Goal: Information Seeking & Learning: Learn about a topic

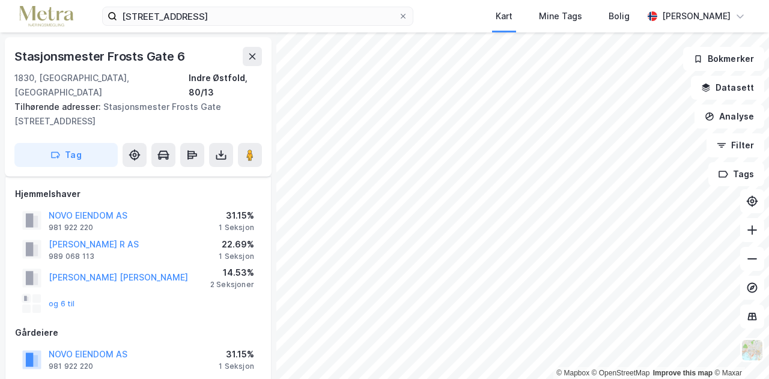
scroll to position [237, 0]
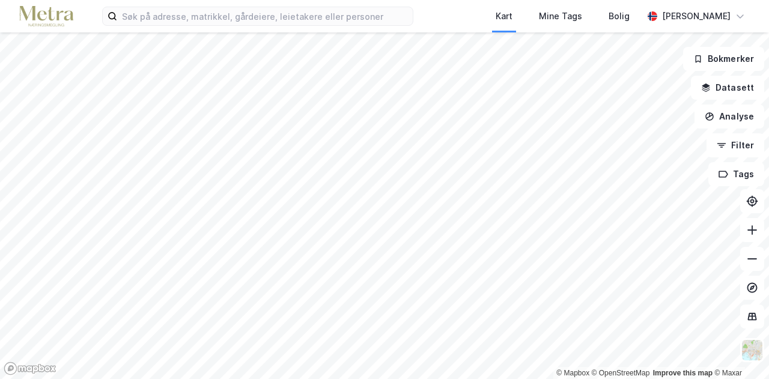
click at [299, 99] on div at bounding box center [384, 189] width 769 height 379
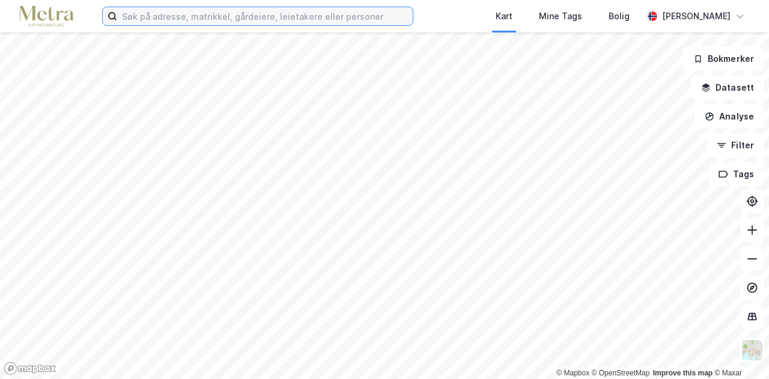
click at [254, 22] on input at bounding box center [265, 16] width 296 height 18
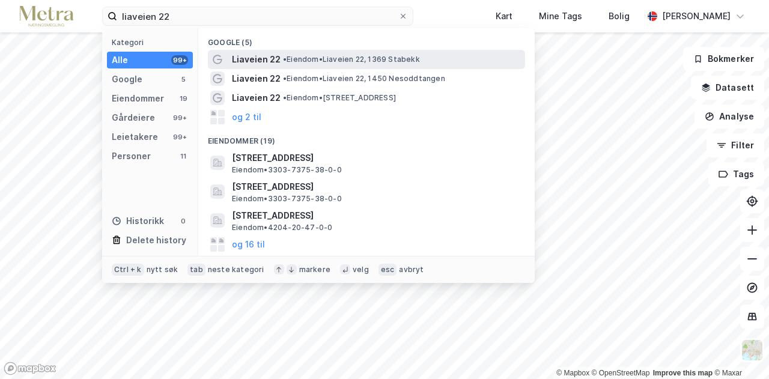
click at [272, 53] on span "Liaveien 22" at bounding box center [256, 59] width 49 height 14
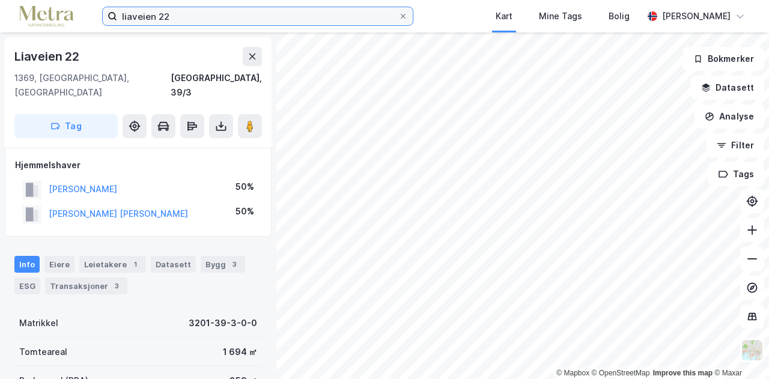
click at [240, 17] on input "liaveien 22" at bounding box center [257, 16] width 281 height 18
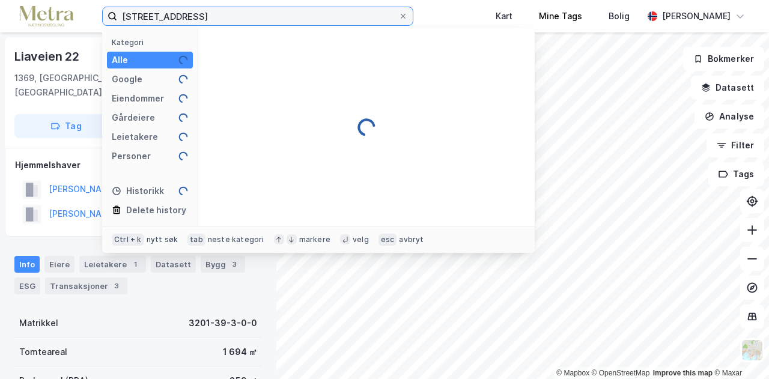
type input "[STREET_ADDRESS]"
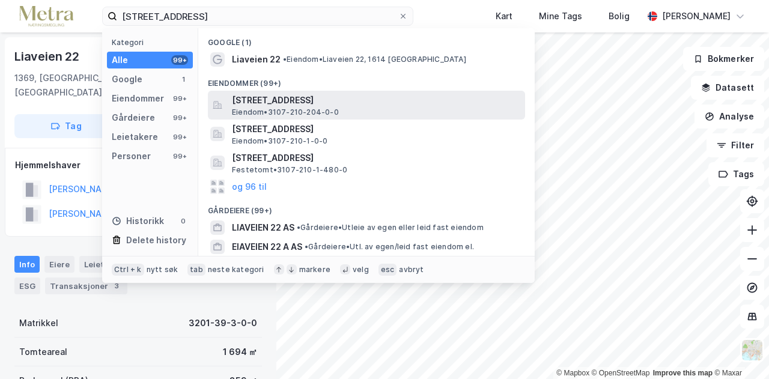
click at [291, 103] on span "[STREET_ADDRESS]" at bounding box center [376, 100] width 288 height 14
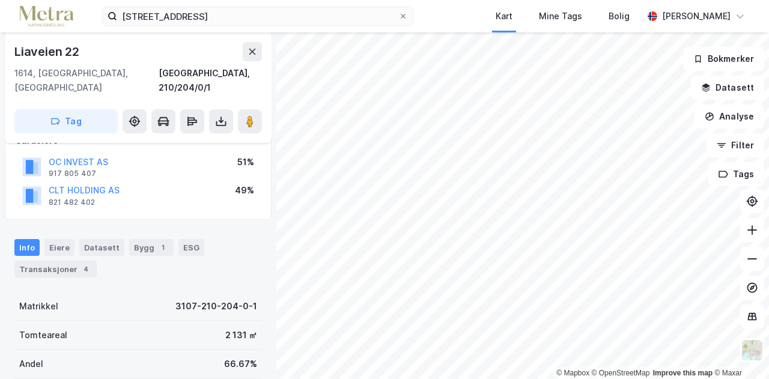
scroll to position [144, 0]
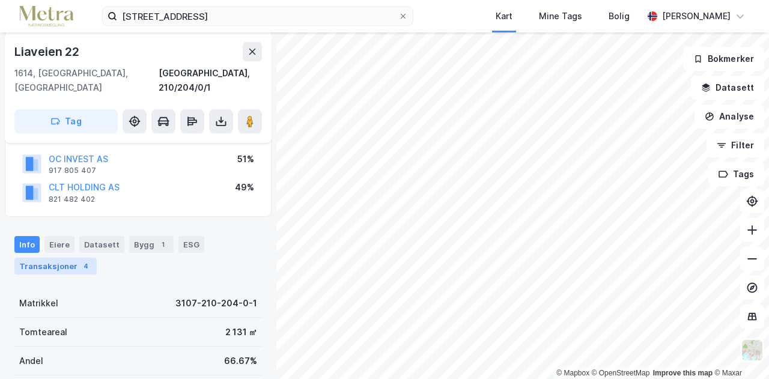
click at [39, 258] on div "Transaksjoner 4" at bounding box center [55, 266] width 82 height 17
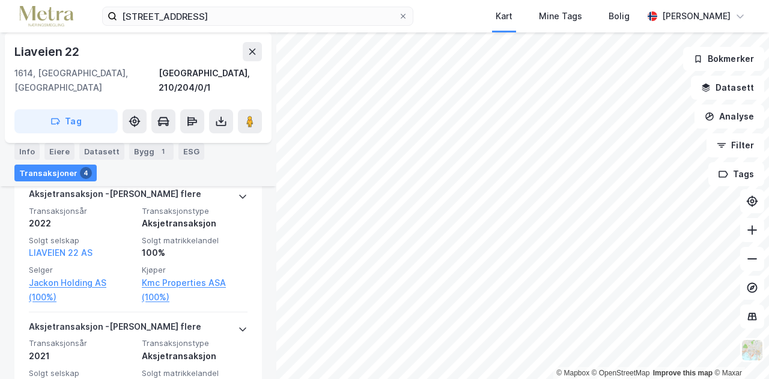
scroll to position [144, 0]
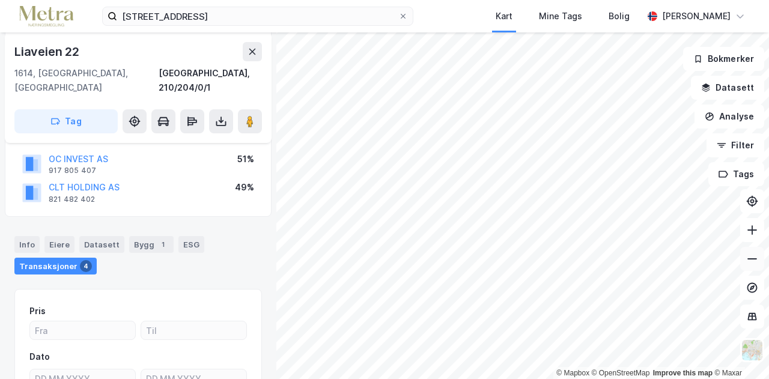
click at [748, 259] on icon at bounding box center [752, 259] width 12 height 12
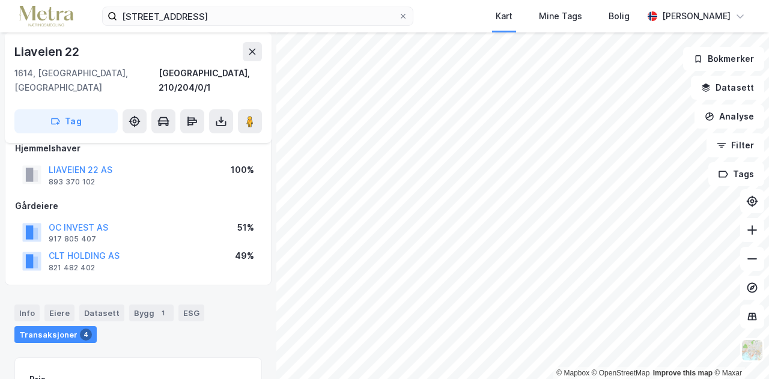
scroll to position [69, 0]
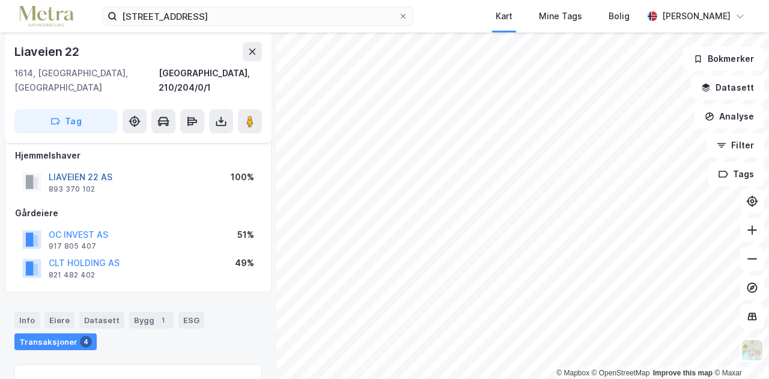
click at [0, 0] on button "LIAVEIEN 22 AS" at bounding box center [0, 0] width 0 height 0
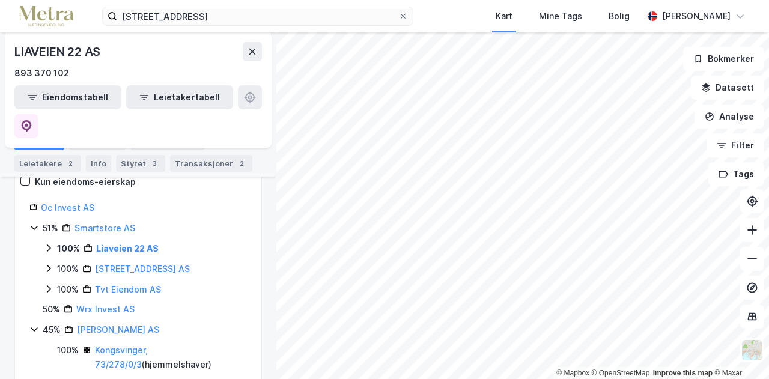
scroll to position [184, 0]
click at [91, 222] on link "Smartstore AS" at bounding box center [105, 227] width 61 height 10
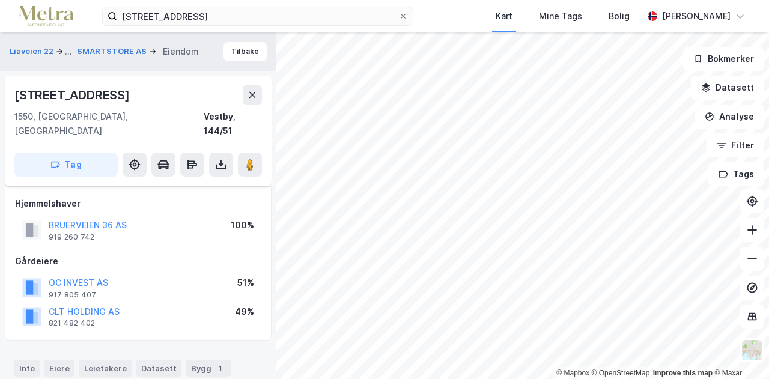
scroll to position [69, 0]
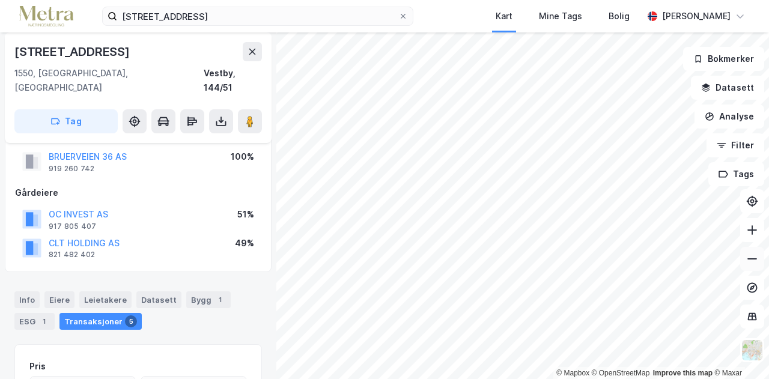
click at [758, 266] on button at bounding box center [752, 259] width 24 height 24
click at [751, 231] on icon at bounding box center [752, 230] width 12 height 12
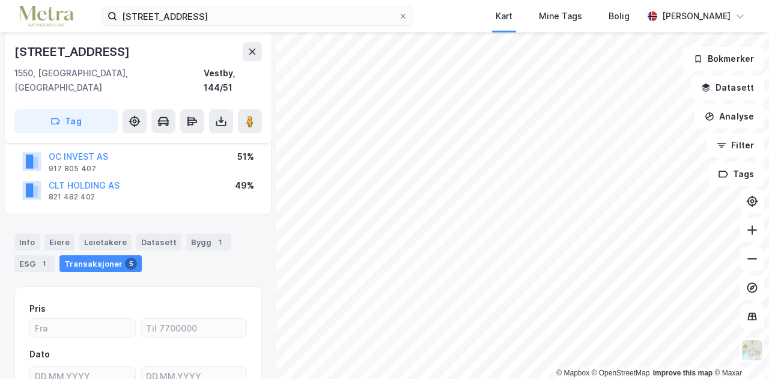
scroll to position [0, 0]
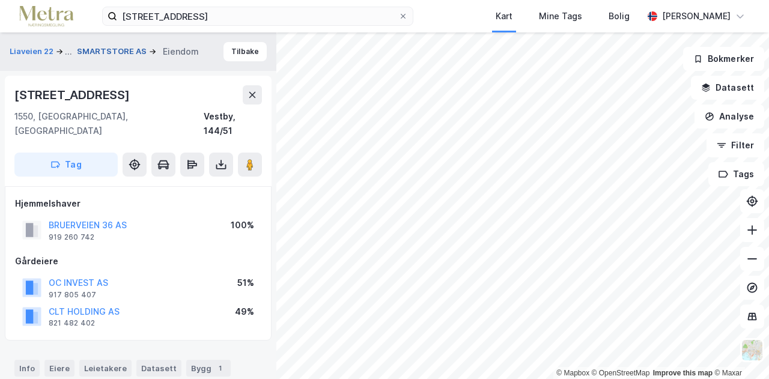
click at [107, 49] on button "SMARTSTORE AS" at bounding box center [113, 52] width 72 height 12
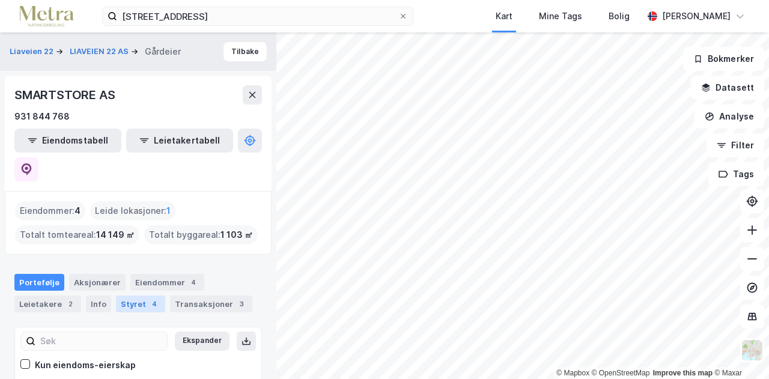
click at [124, 296] on div "Styret 4" at bounding box center [140, 304] width 49 height 17
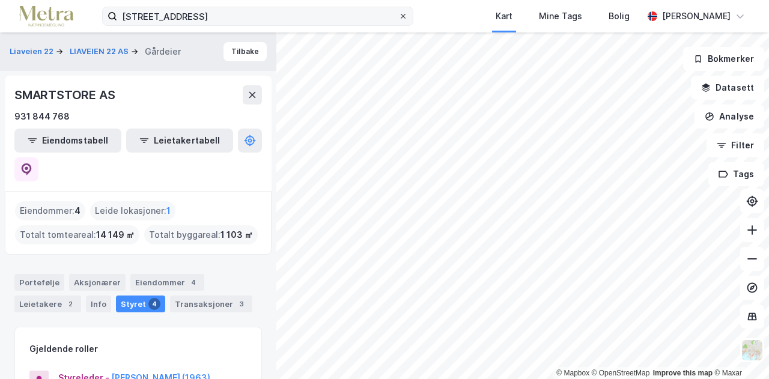
click at [407, 17] on icon at bounding box center [403, 16] width 7 height 7
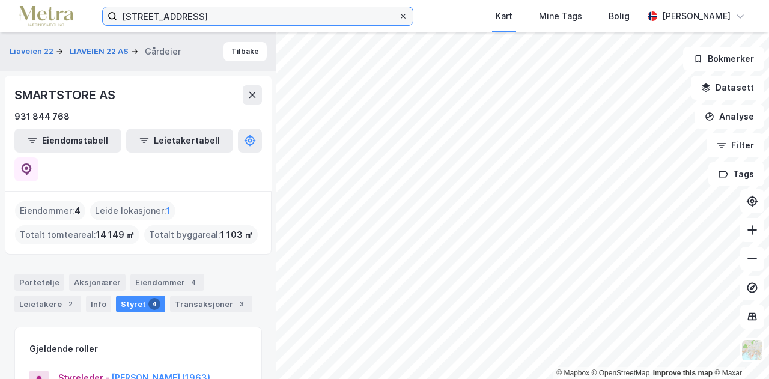
click at [398, 17] on input "[STREET_ADDRESS]" at bounding box center [257, 16] width 281 height 18
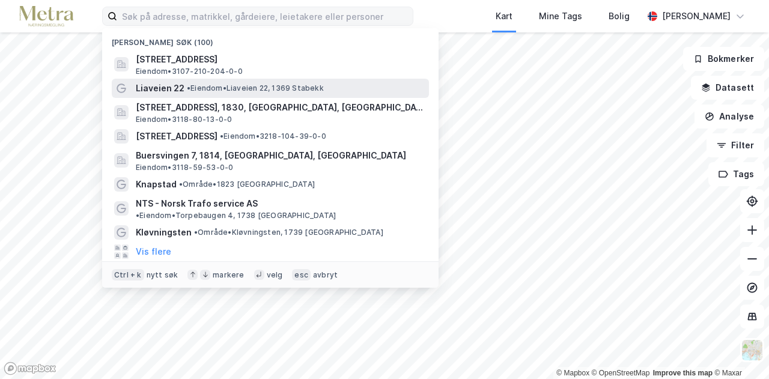
click at [427, 85] on div "Liaveien 22 • [PERSON_NAME] 22, 1369 Stabekk" at bounding box center [270, 88] width 317 height 19
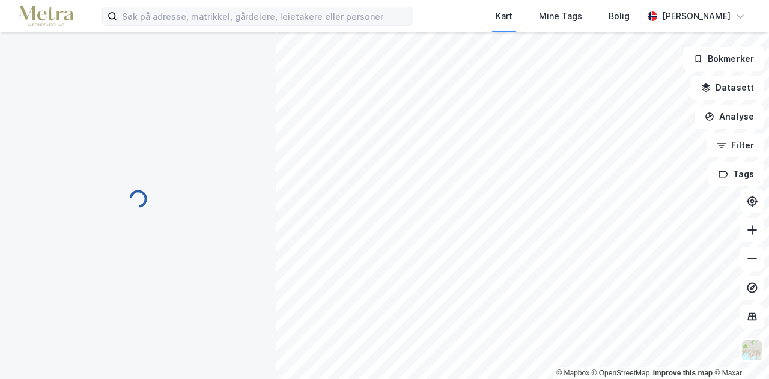
scroll to position [11, 0]
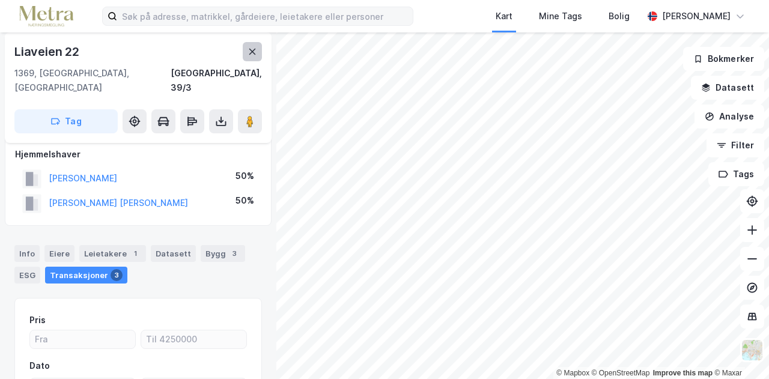
click at [248, 53] on icon at bounding box center [253, 52] width 10 height 10
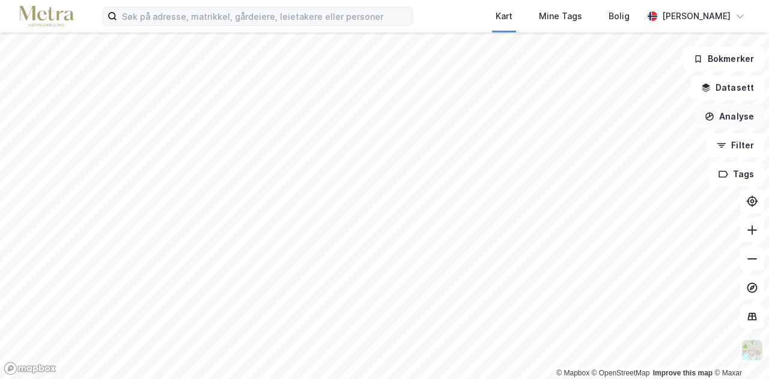
click at [751, 115] on button "Analyse" at bounding box center [730, 117] width 70 height 24
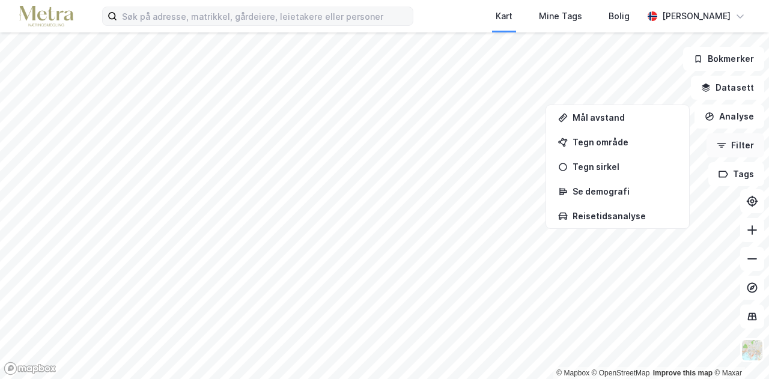
click at [743, 145] on button "Filter" at bounding box center [736, 145] width 58 height 24
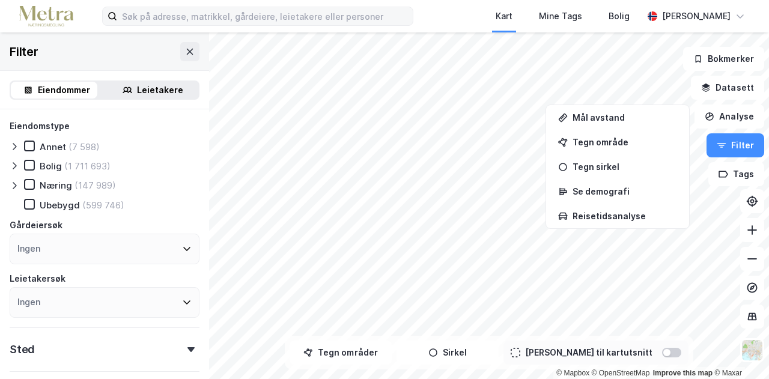
click at [46, 96] on div "Eiendommer" at bounding box center [64, 90] width 52 height 14
click at [29, 180] on div at bounding box center [29, 184] width 11 height 11
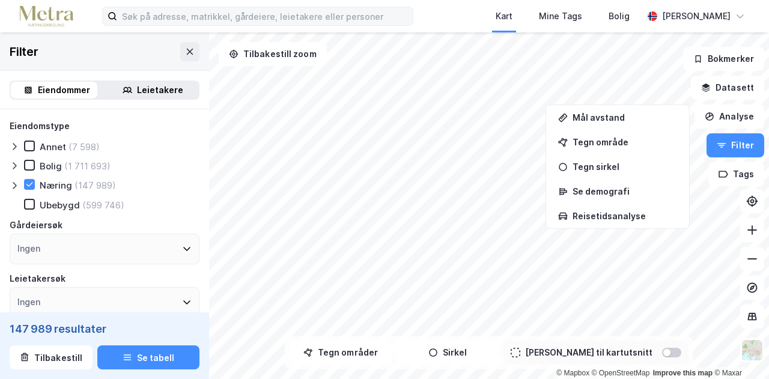
click at [18, 184] on icon at bounding box center [15, 186] width 10 height 10
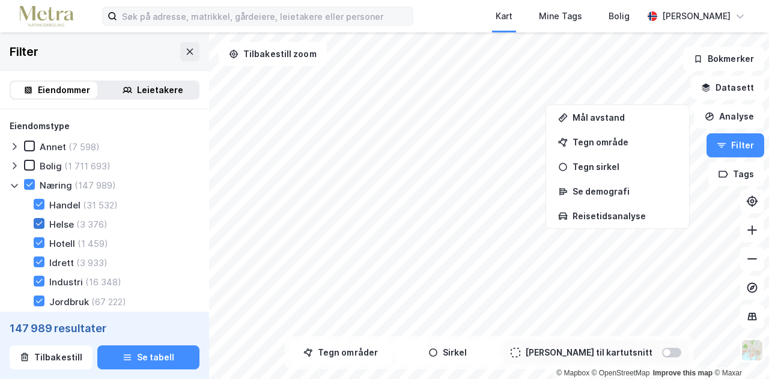
click at [41, 220] on icon at bounding box center [39, 223] width 8 height 8
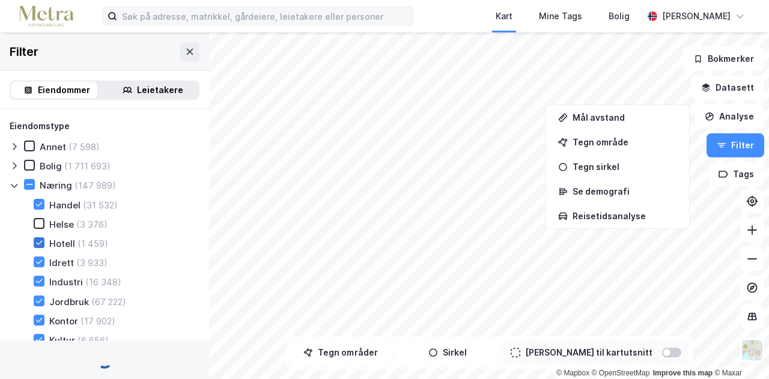
click at [40, 243] on icon at bounding box center [39, 242] width 7 height 4
click at [37, 263] on icon at bounding box center [39, 262] width 8 height 8
click at [35, 283] on icon at bounding box center [39, 281] width 8 height 8
click at [37, 284] on icon at bounding box center [39, 281] width 7 height 4
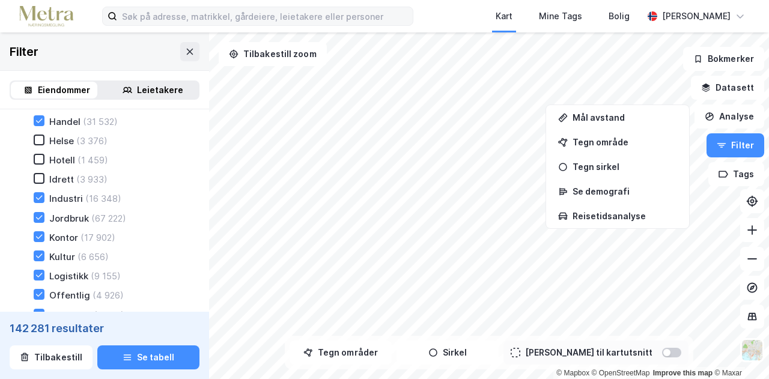
scroll to position [85, 0]
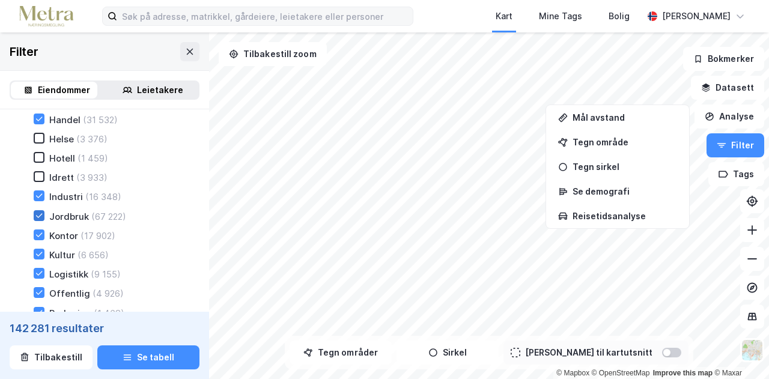
click at [42, 221] on div at bounding box center [39, 215] width 11 height 11
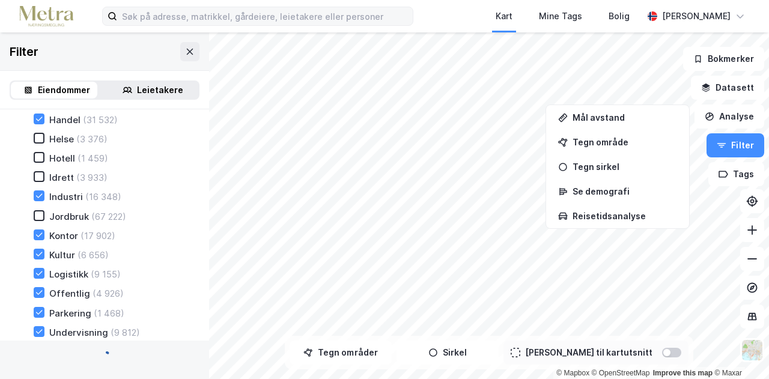
click at [40, 242] on div "Kontor (17 902)" at bounding box center [67, 236] width 96 height 12
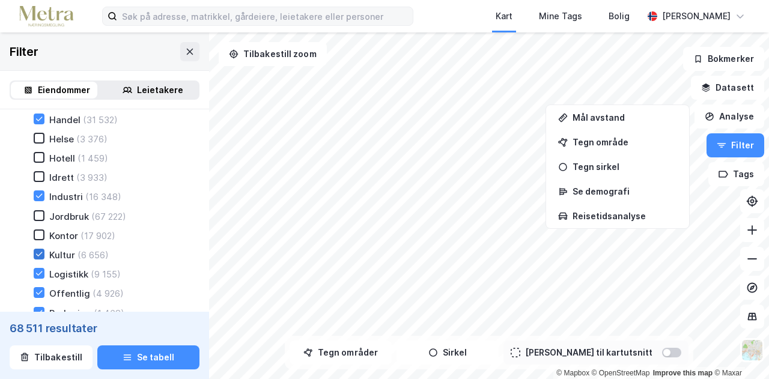
click at [37, 253] on icon at bounding box center [39, 254] width 8 height 8
click at [38, 294] on icon at bounding box center [39, 292] width 8 height 8
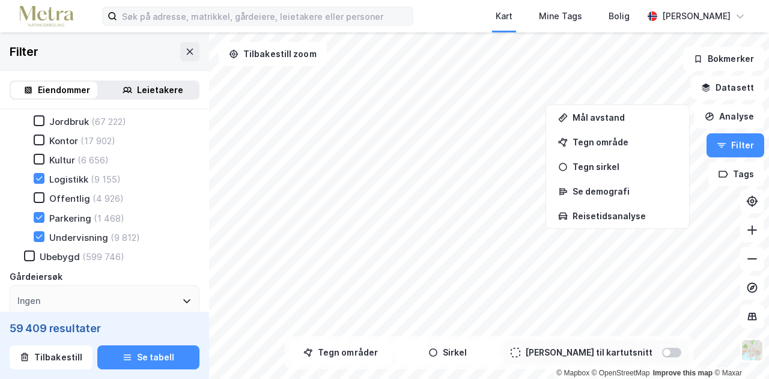
scroll to position [196, 0]
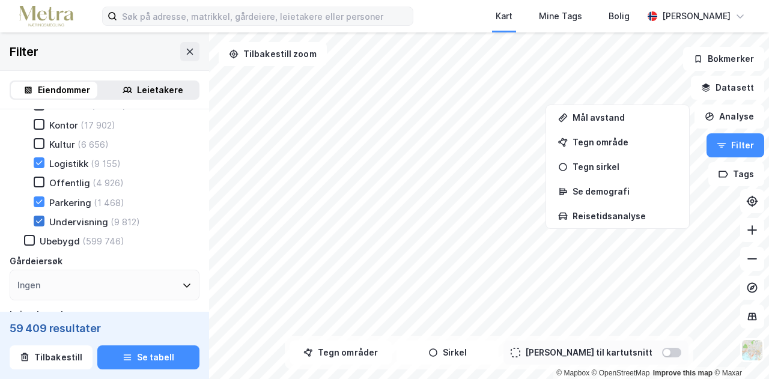
click at [37, 223] on icon at bounding box center [39, 221] width 7 height 4
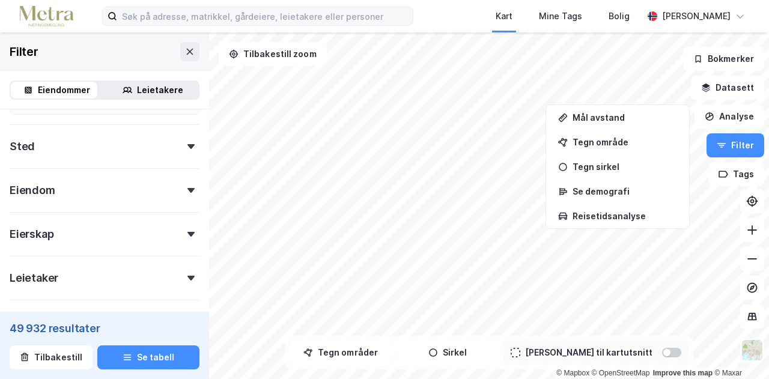
scroll to position [442, 0]
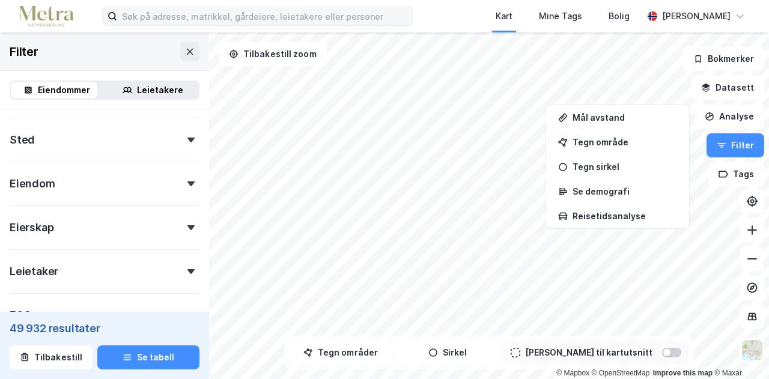
click at [187, 186] on icon at bounding box center [190, 183] width 7 height 5
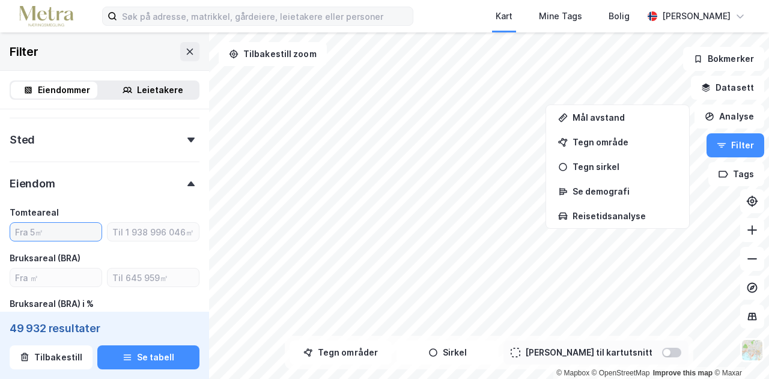
click at [66, 231] on input "number" at bounding box center [55, 232] width 91 height 18
type input "2"
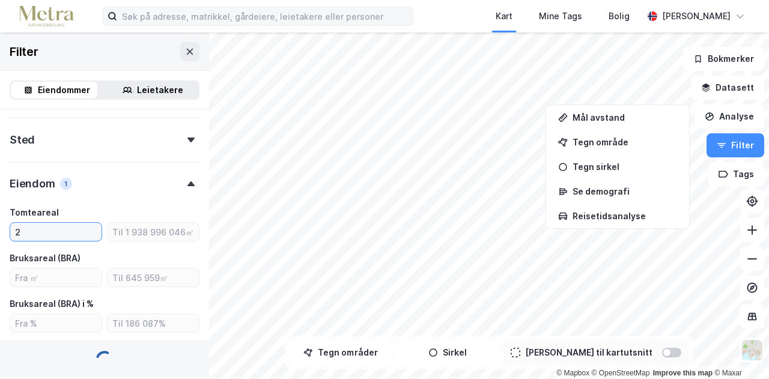
type input "Inkluder (49 907)"
type input "150"
type input "Inkluder (49 884)"
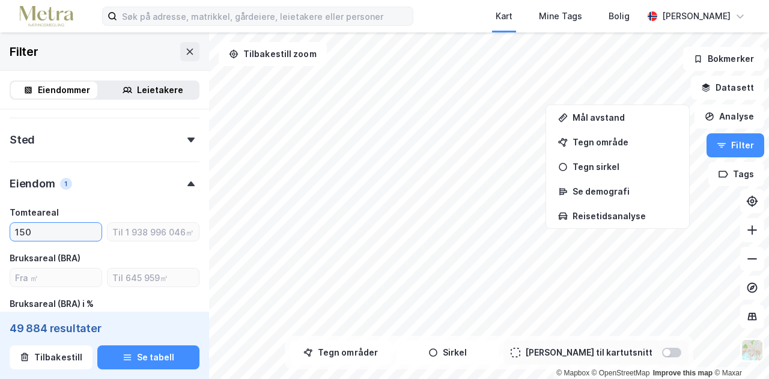
type input "1500"
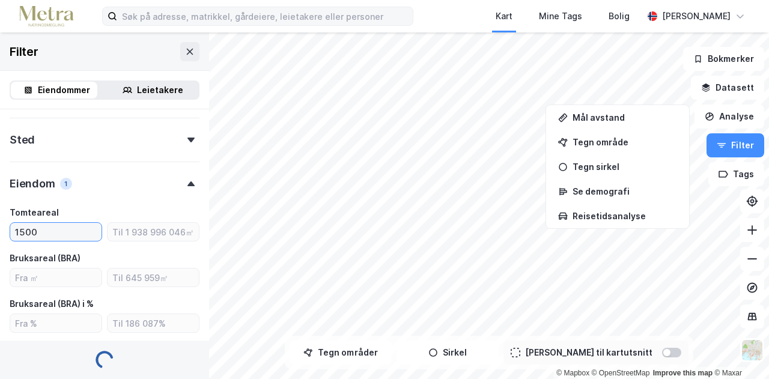
type input "Inkluder (33 025)"
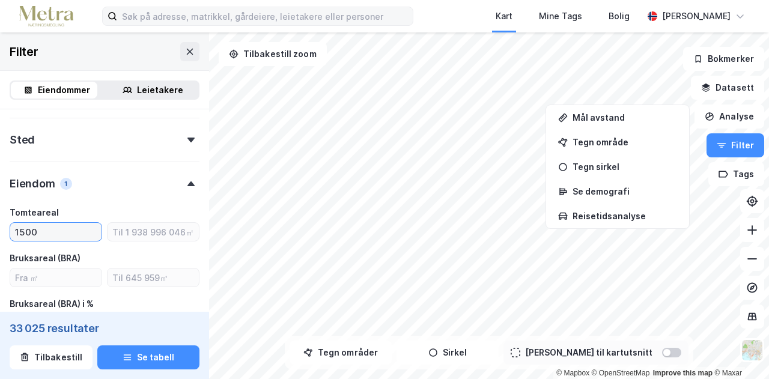
type input "1500"
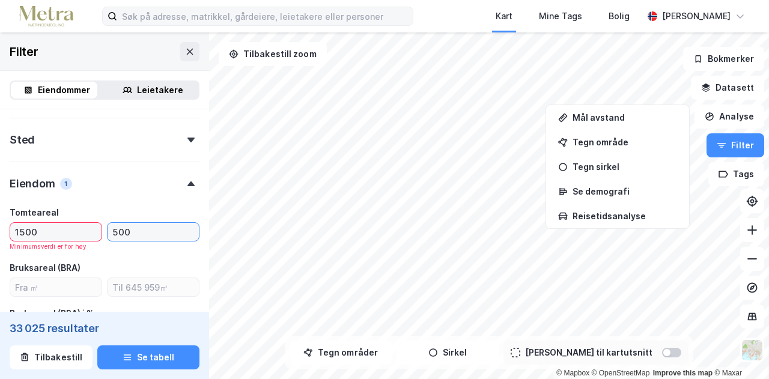
type input "5000"
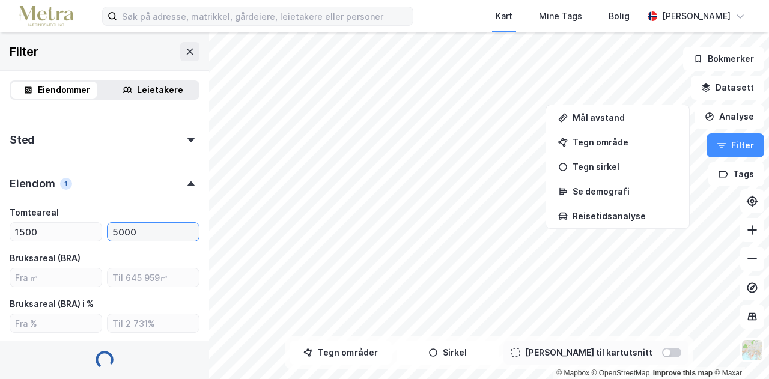
type input "Inkluder (16 227)"
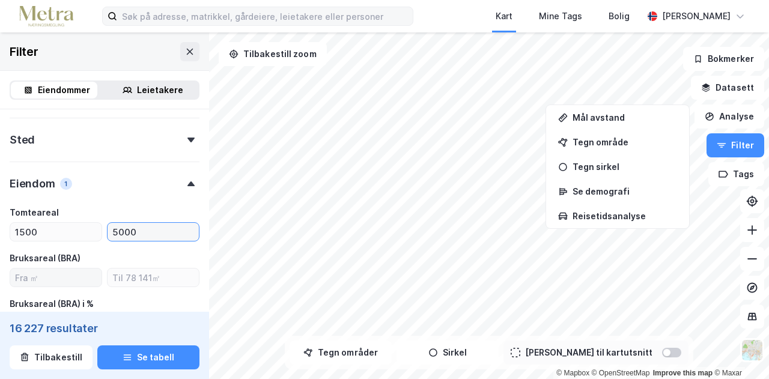
type input "5000"
click at [27, 279] on input "number" at bounding box center [55, 278] width 91 height 18
type input "800"
type input "Inkluder (9 183)"
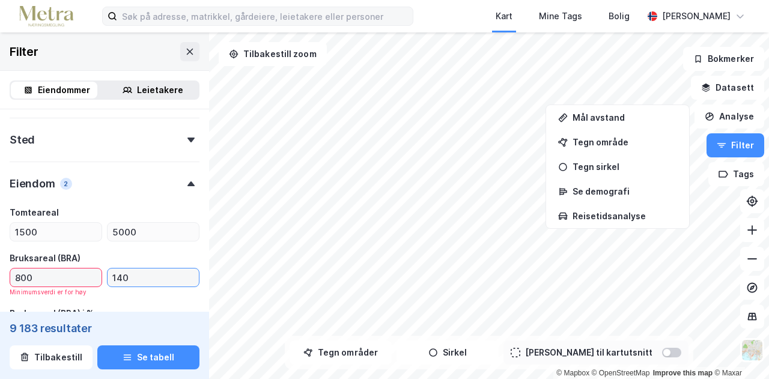
type input "1400"
type input "Inkluder (3 911)"
type input "1400"
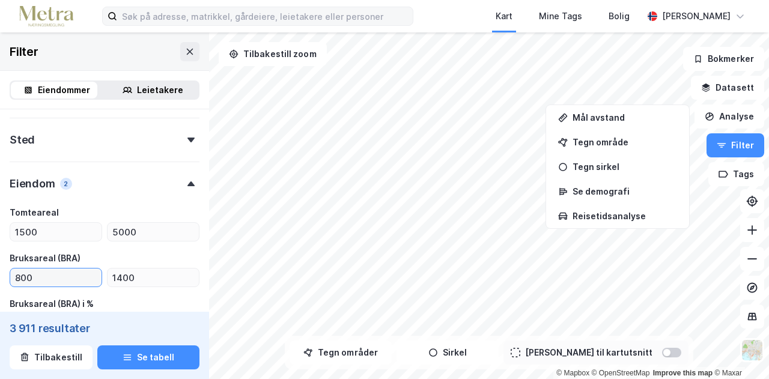
click at [20, 284] on input "800" at bounding box center [55, 278] width 91 height 18
type input "00"
click at [90, 220] on div "Tomteareal" at bounding box center [105, 213] width 190 height 14
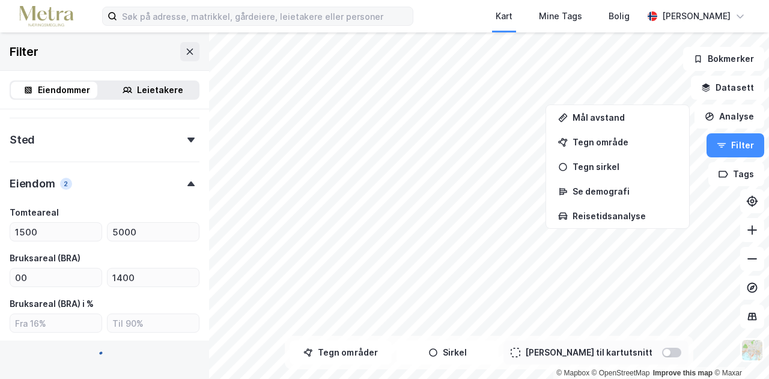
type input "Inkluder (10 955)"
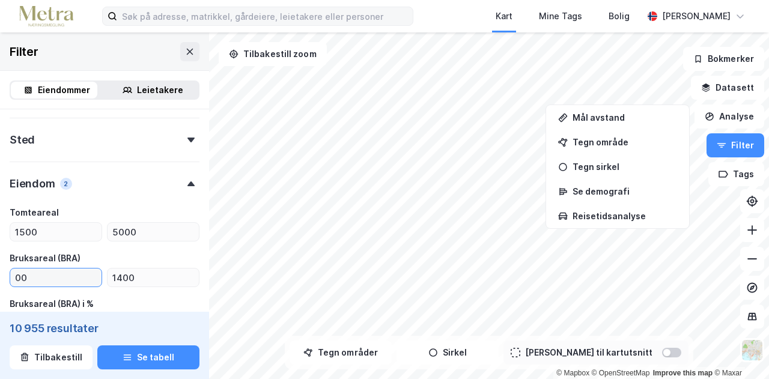
click at [24, 284] on input "00" at bounding box center [55, 278] width 91 height 18
click at [17, 282] on input "00" at bounding box center [55, 278] width 91 height 18
type input "900"
type input "Inkluder (3 061)"
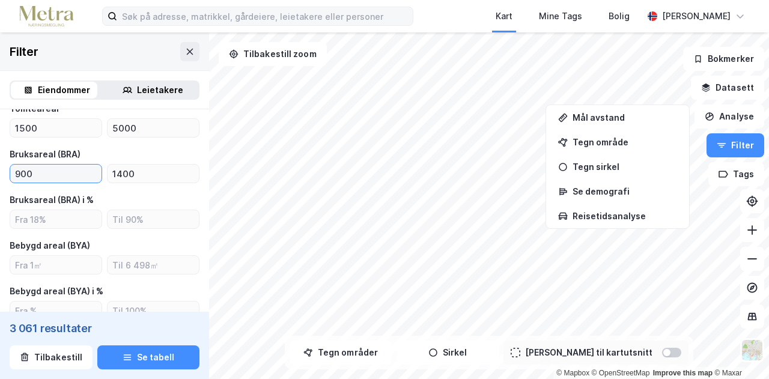
scroll to position [554, 0]
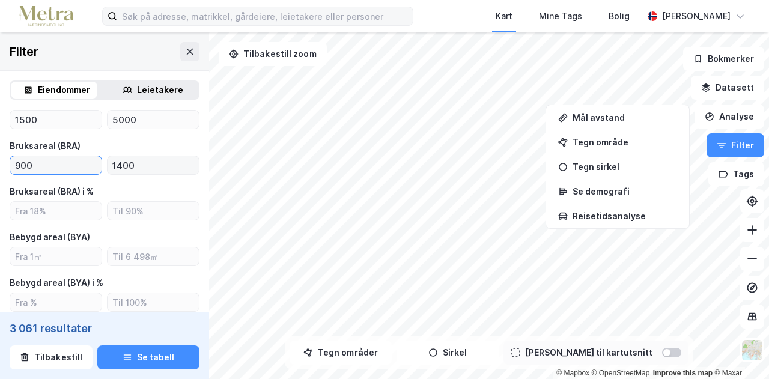
type input "900"
drag, startPoint x: 144, startPoint y: 167, endPoint x: 97, endPoint y: 160, distance: 47.3
click at [97, 160] on div "900 1400" at bounding box center [105, 165] width 190 height 19
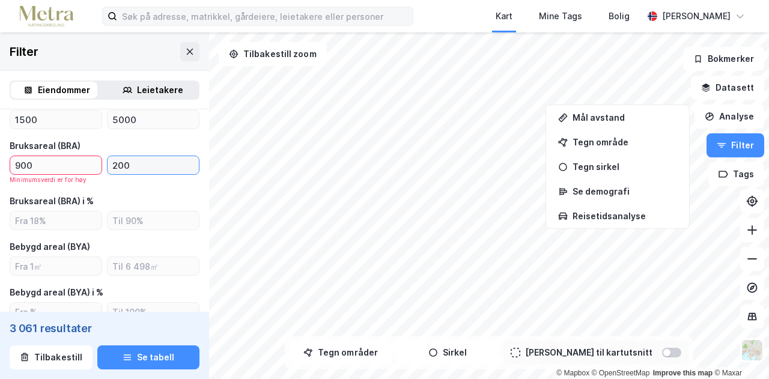
type input "2000"
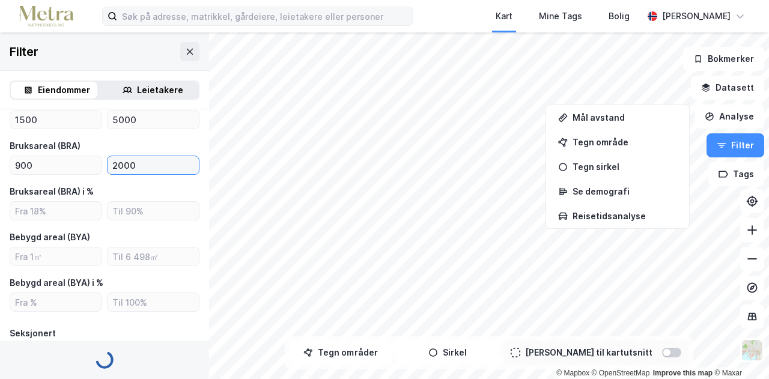
type input "Inkluder (5 084)"
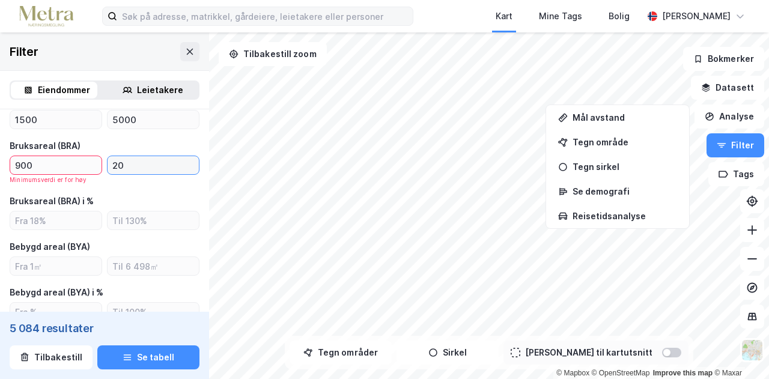
type input "2"
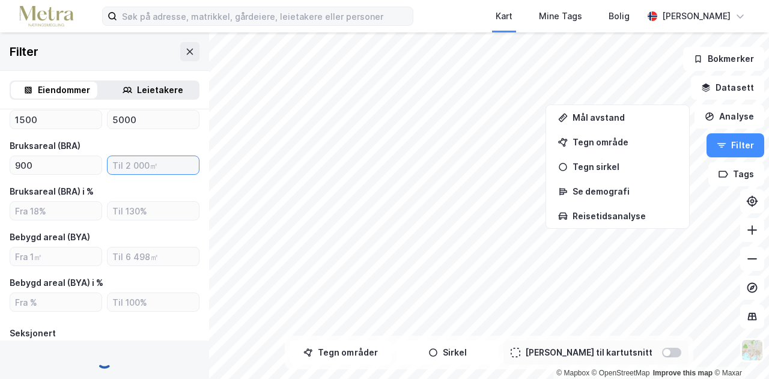
type input "Inkluder (8 333)"
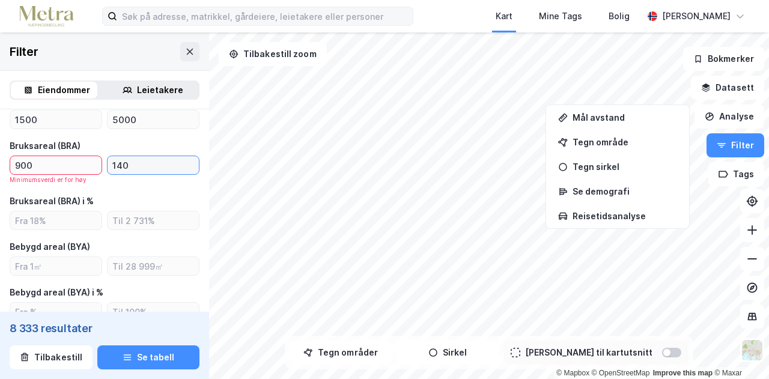
type input "1400"
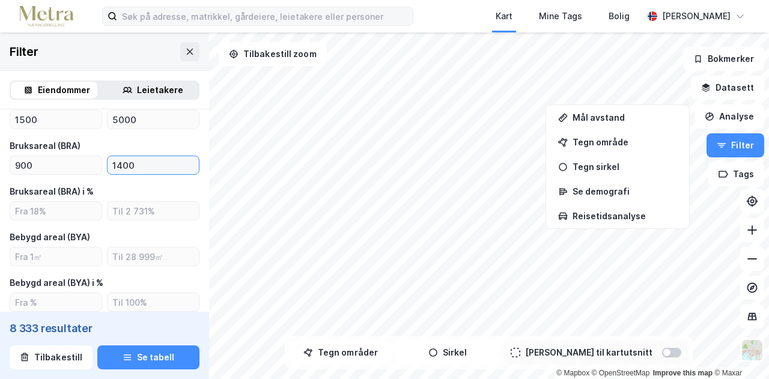
type input "Inkluder (3 061)"
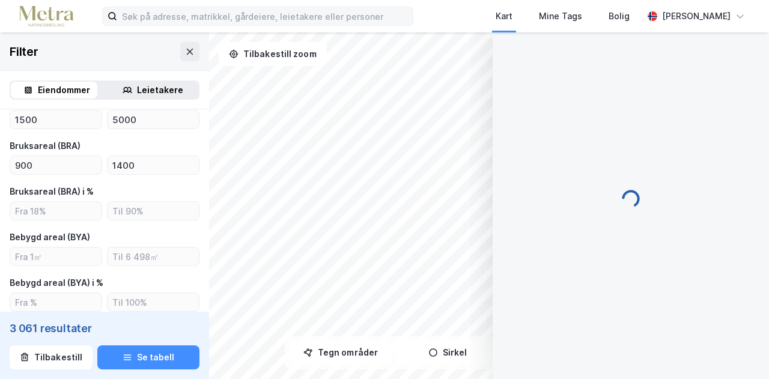
scroll to position [11, 0]
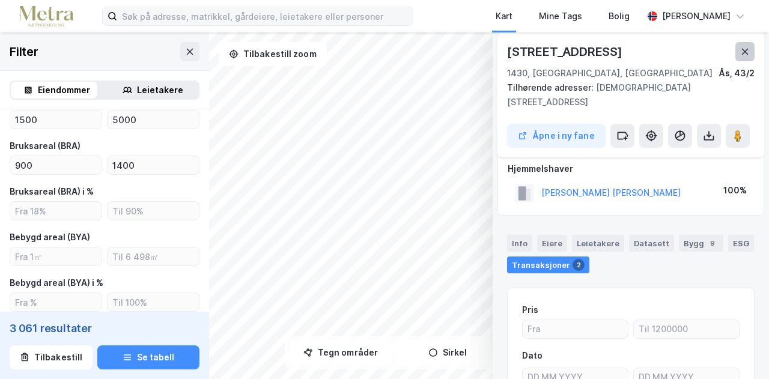
click at [740, 50] on icon at bounding box center [745, 52] width 10 height 10
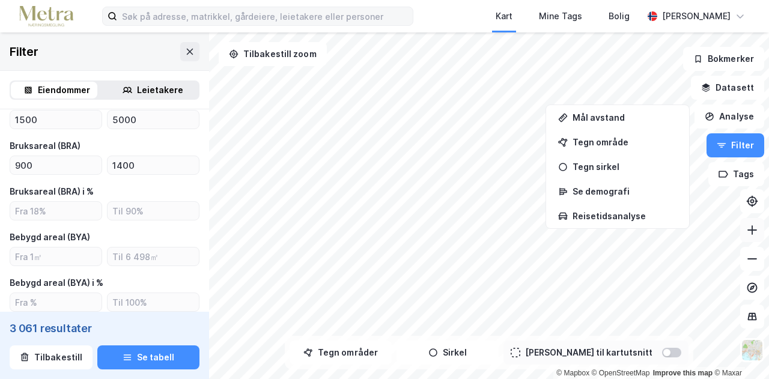
click at [754, 230] on icon at bounding box center [753, 230] width 10 height 1
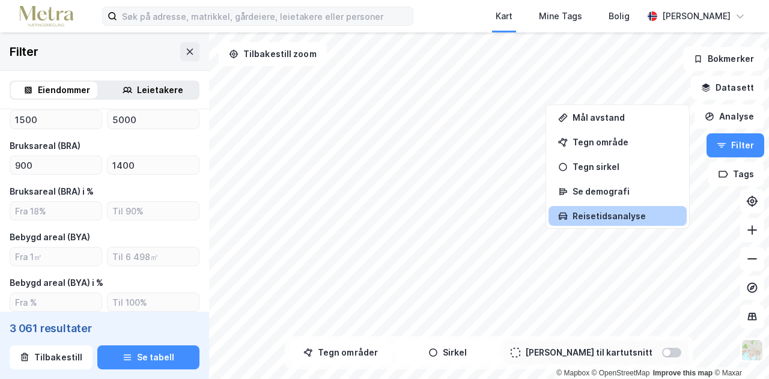
click at [584, 216] on div "© Mapbox © OpenStreetMap Improve this map © Maxar Filter Eiendommer Leietakere …" at bounding box center [384, 205] width 769 height 347
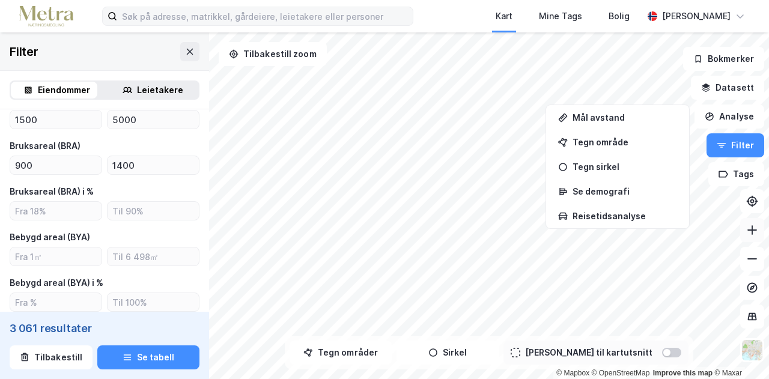
click at [752, 226] on icon at bounding box center [752, 230] width 1 height 10
click at [751, 225] on icon at bounding box center [752, 230] width 12 height 12
click at [755, 231] on icon at bounding box center [752, 230] width 12 height 12
click at [758, 236] on button at bounding box center [752, 230] width 24 height 24
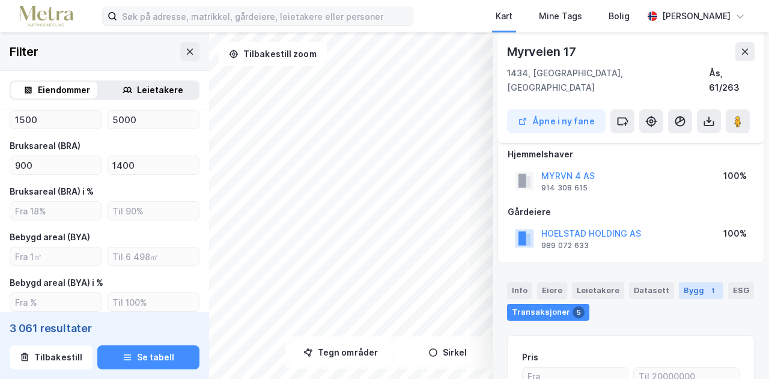
click at [692, 282] on div "Bygg 1" at bounding box center [701, 290] width 44 height 17
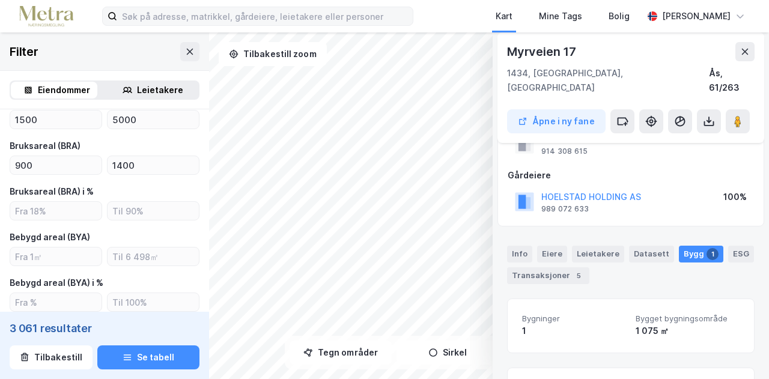
scroll to position [40, 0]
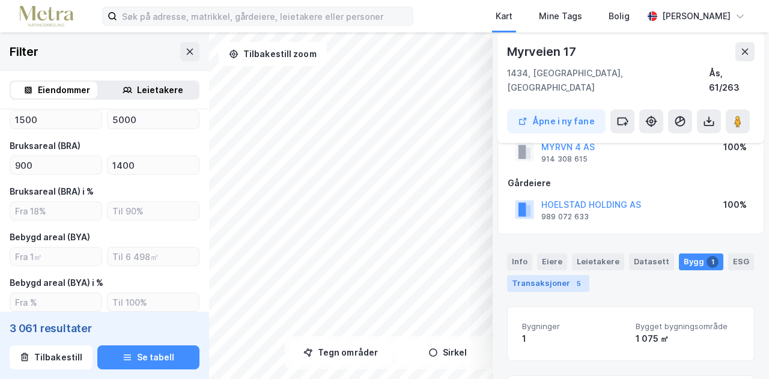
click at [562, 275] on div "Transaksjoner 5" at bounding box center [548, 283] width 82 height 17
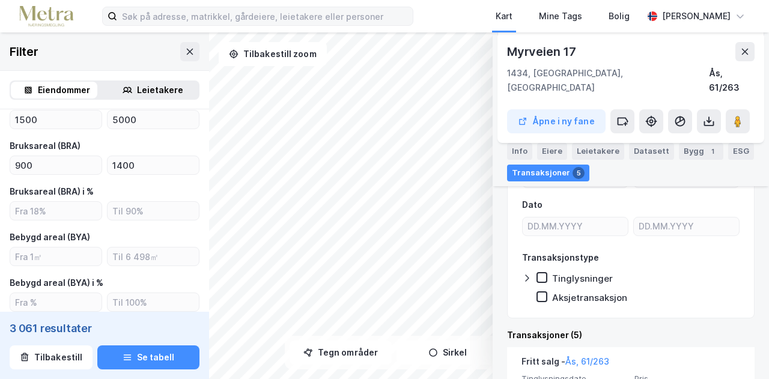
scroll to position [113, 0]
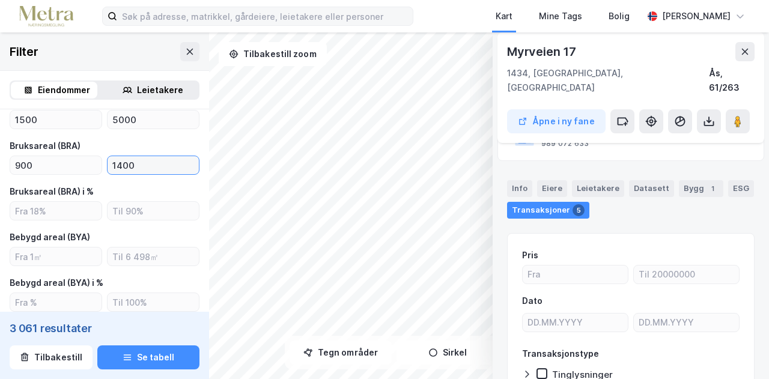
click at [115, 166] on input "1400" at bounding box center [153, 165] width 91 height 18
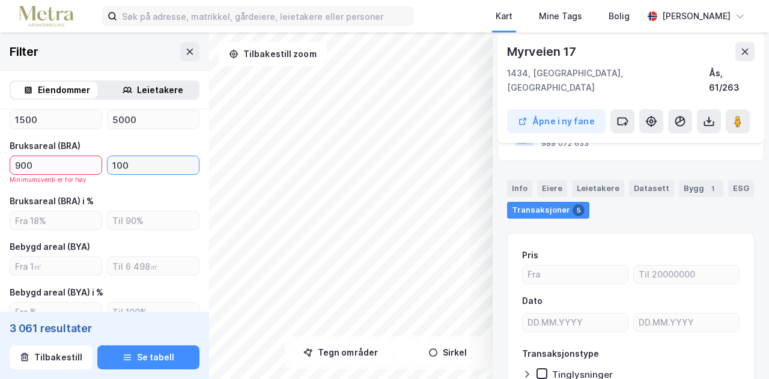
type input "1200"
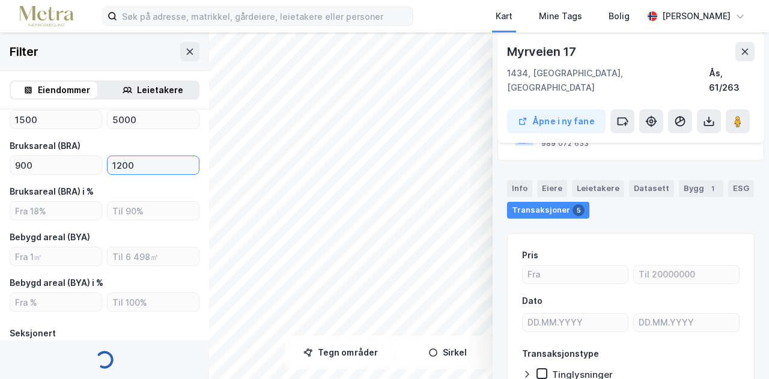
type input "Inkluder (1 983)"
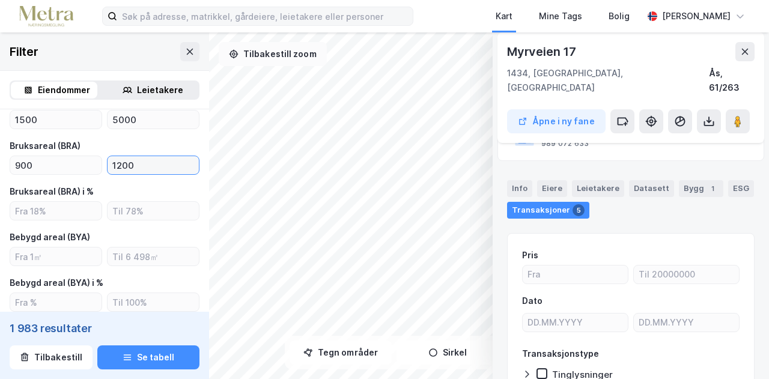
type input "1200"
click at [302, 55] on button "Tilbakestill zoom" at bounding box center [273, 54] width 108 height 24
click at [743, 51] on icon at bounding box center [745, 52] width 10 height 10
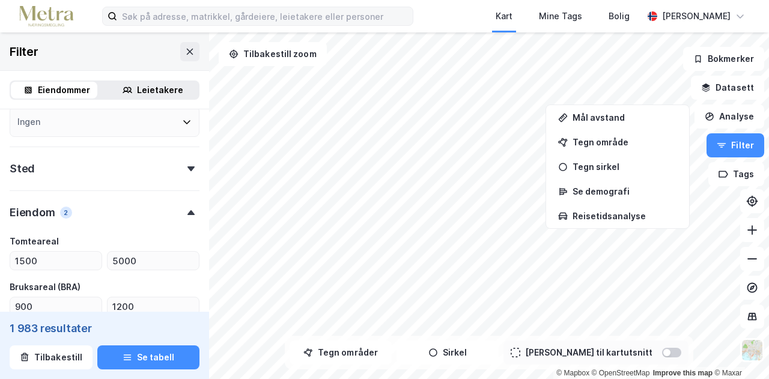
scroll to position [409, 0]
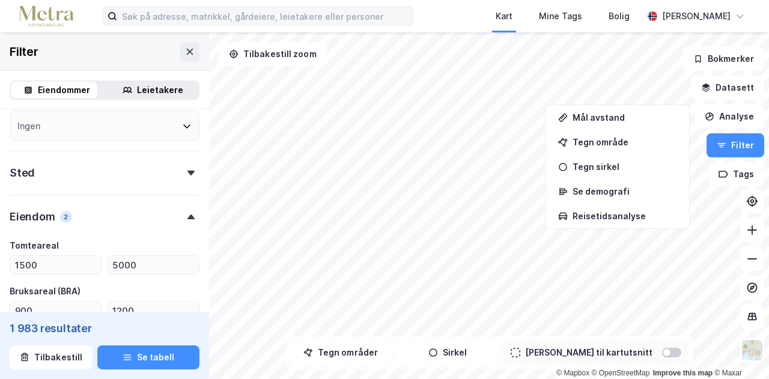
click at [181, 180] on div "Sted" at bounding box center [105, 168] width 190 height 34
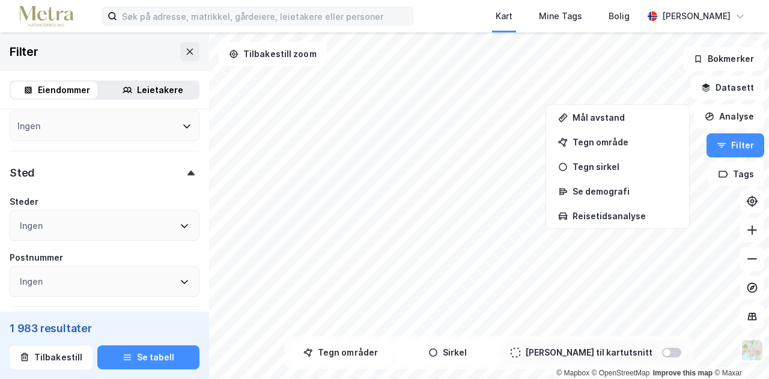
click at [181, 228] on icon at bounding box center [184, 226] width 7 height 4
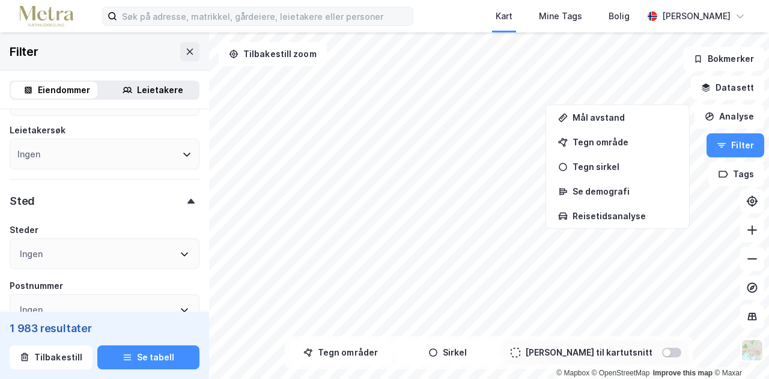
scroll to position [418, 0]
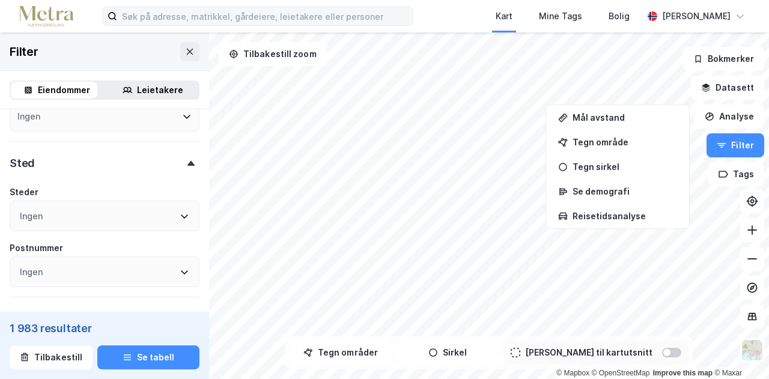
click at [172, 212] on div "Ingen" at bounding box center [105, 216] width 190 height 31
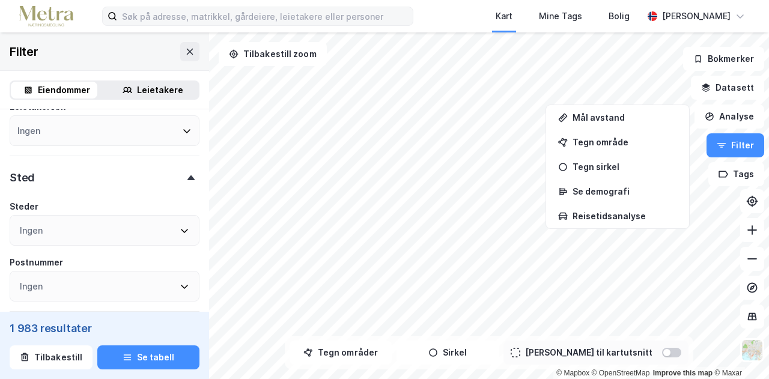
scroll to position [424, 0]
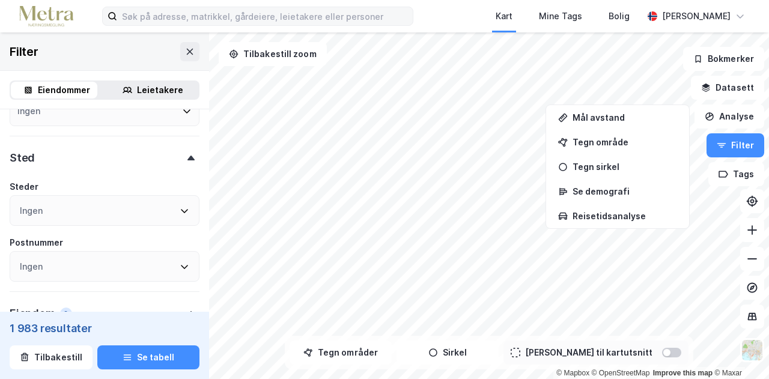
click at [181, 213] on icon at bounding box center [184, 211] width 7 height 4
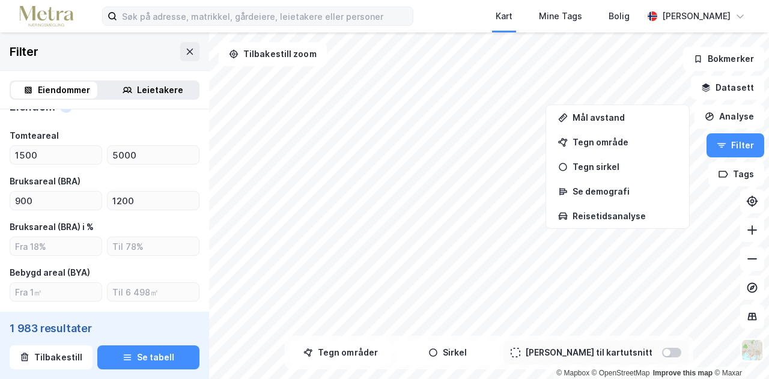
scroll to position [635, 0]
